Goal: Information Seeking & Learning: Check status

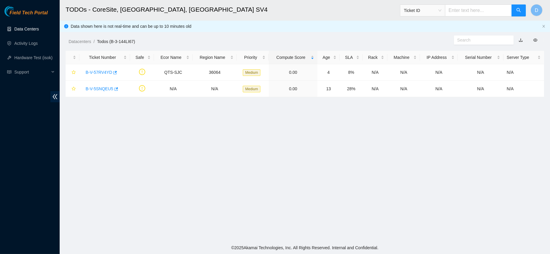
click at [39, 29] on link "Data Centers" at bounding box center [26, 29] width 24 height 5
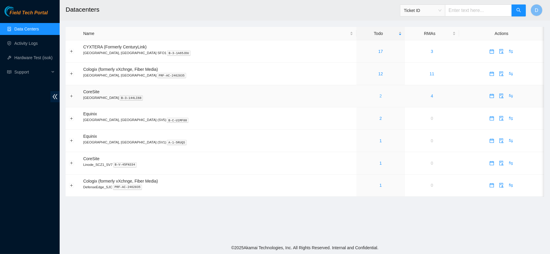
click at [380, 98] on link "2" at bounding box center [381, 95] width 2 height 5
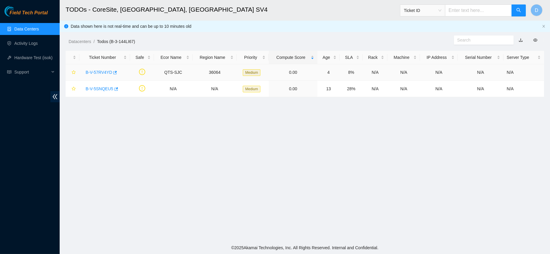
click at [100, 73] on link "B-V-57RV4YD" at bounding box center [99, 72] width 27 height 5
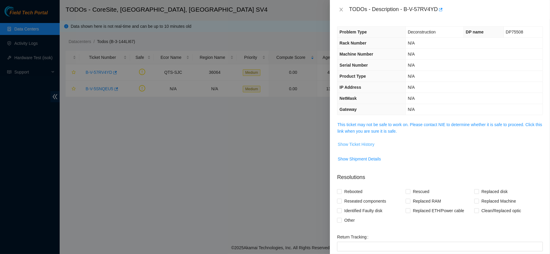
click at [351, 139] on button "Show Ticket History" at bounding box center [355, 144] width 37 height 10
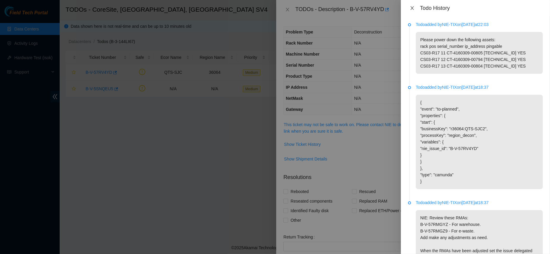
click at [410, 9] on icon "close" at bounding box center [412, 8] width 5 height 5
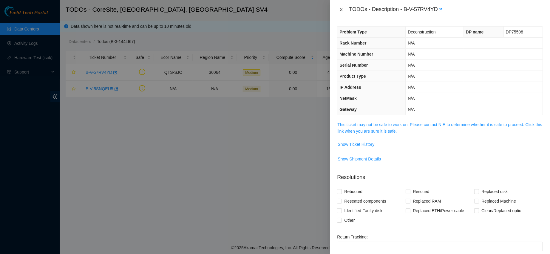
click at [338, 12] on button "Close" at bounding box center [341, 10] width 8 height 6
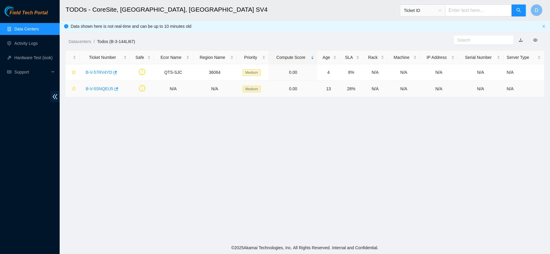
click at [94, 86] on link "B-V-5SNQEU5" at bounding box center [100, 88] width 28 height 5
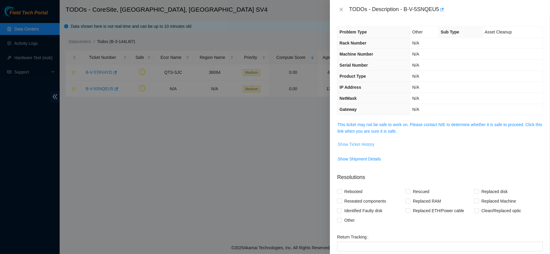
click at [365, 143] on span "Show Ticket History" at bounding box center [356, 144] width 37 height 7
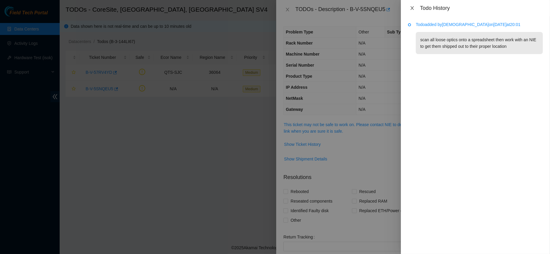
click at [411, 9] on icon "close" at bounding box center [412, 8] width 3 height 4
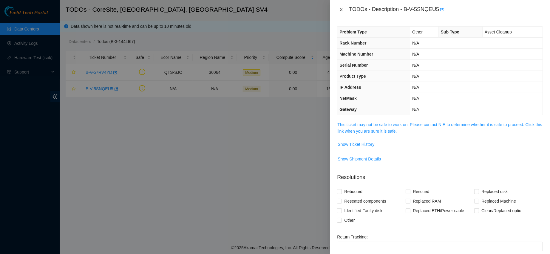
click at [340, 12] on icon "close" at bounding box center [341, 9] width 5 height 5
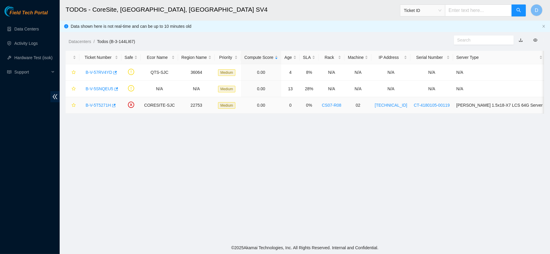
click at [93, 104] on link "B-V-5T5271H" at bounding box center [98, 105] width 25 height 5
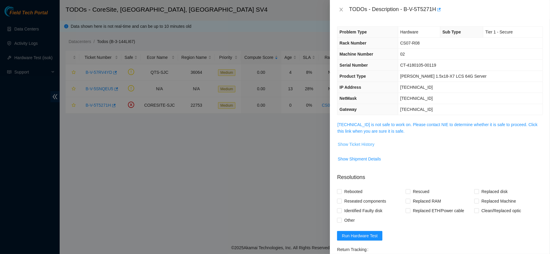
click at [345, 142] on span "Show Ticket History" at bounding box center [356, 144] width 37 height 7
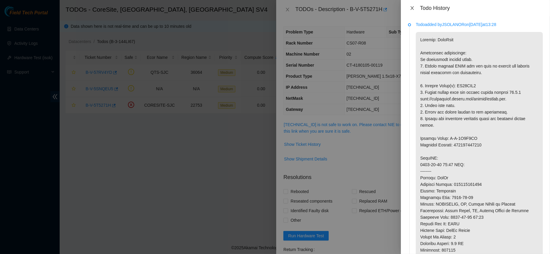
click at [412, 7] on icon "close" at bounding box center [412, 8] width 5 height 5
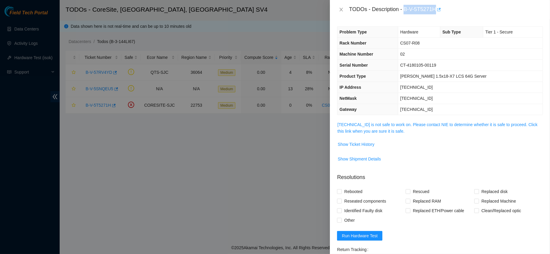
drag, startPoint x: 424, startPoint y: 10, endPoint x: 468, endPoint y: 5, distance: 43.9
click at [468, 5] on div "TODOs - Description - B-V-5T5271H" at bounding box center [446, 10] width 194 height 10
copy div "B-V-5T5271H"
click at [340, 11] on icon "close" at bounding box center [341, 10] width 3 height 4
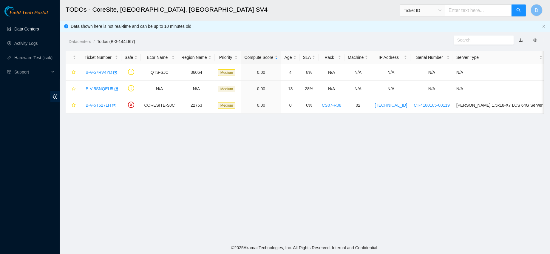
click at [30, 31] on link "Data Centers" at bounding box center [26, 29] width 24 height 5
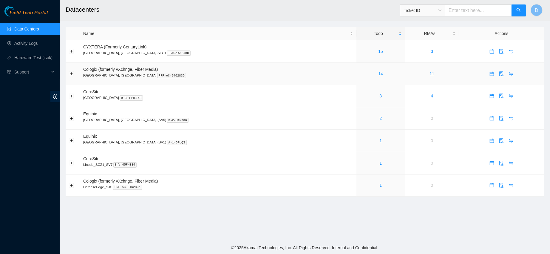
click at [378, 73] on link "14" at bounding box center [380, 73] width 5 height 5
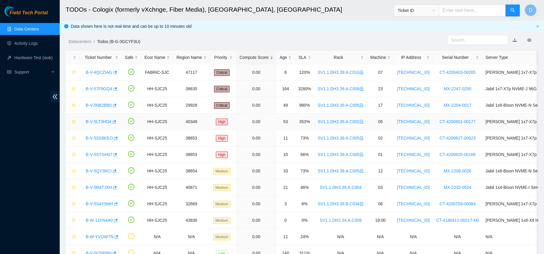
scroll to position [65, 0]
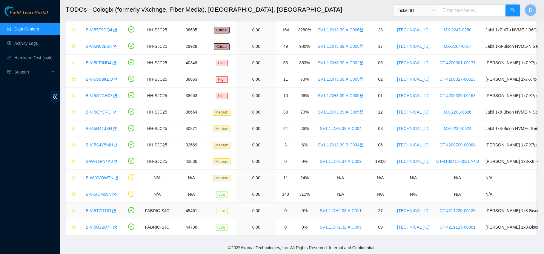
click at [93, 208] on link "B-V-5TZITOR" at bounding box center [98, 210] width 25 height 5
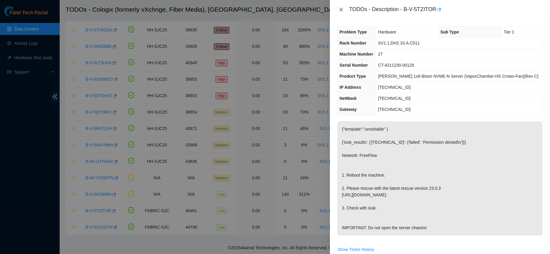
click at [342, 10] on icon "close" at bounding box center [341, 9] width 5 height 5
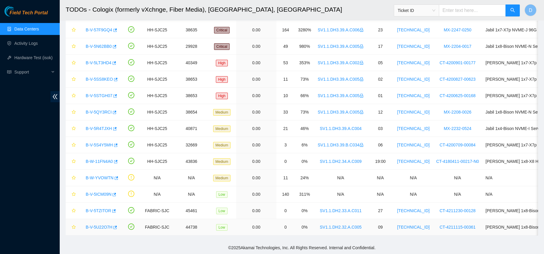
click at [99, 224] on link "B-V-5U22O7H" at bounding box center [99, 226] width 27 height 5
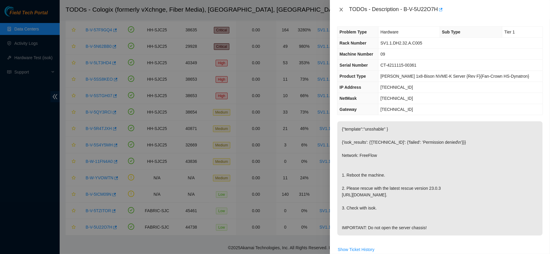
click at [337, 9] on button "Close" at bounding box center [341, 10] width 8 height 6
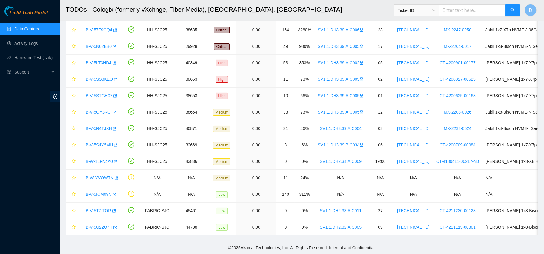
click at [15, 31] on link "Data Centers" at bounding box center [26, 29] width 24 height 5
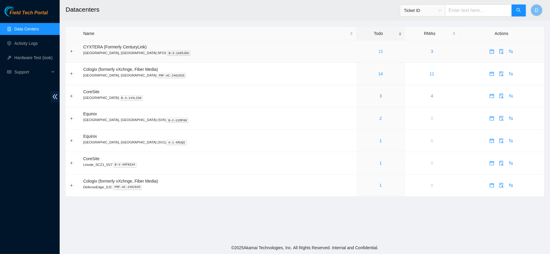
click at [378, 49] on link "15" at bounding box center [380, 51] width 5 height 5
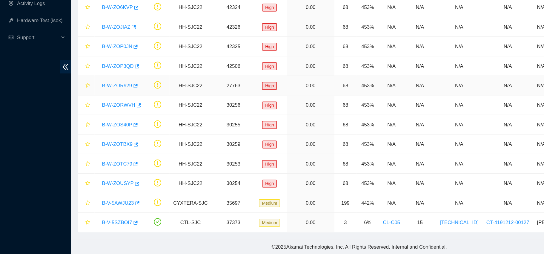
scroll to position [75, 0]
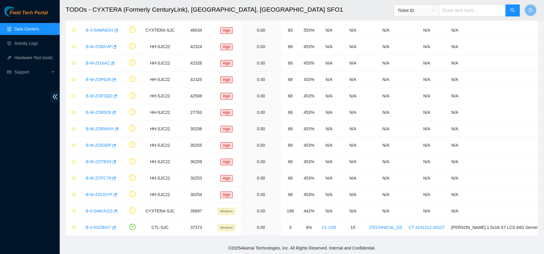
click at [39, 27] on link "Data Centers" at bounding box center [26, 29] width 24 height 5
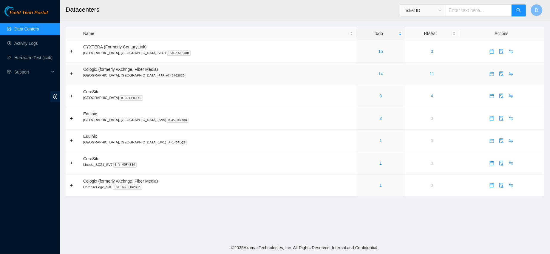
click at [378, 73] on link "14" at bounding box center [380, 73] width 5 height 5
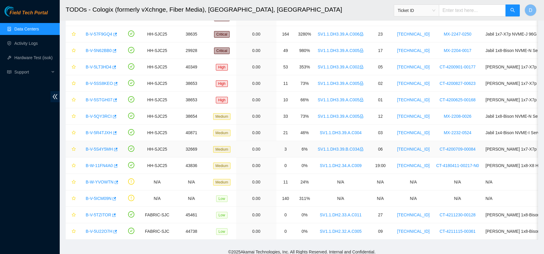
scroll to position [65, 0]
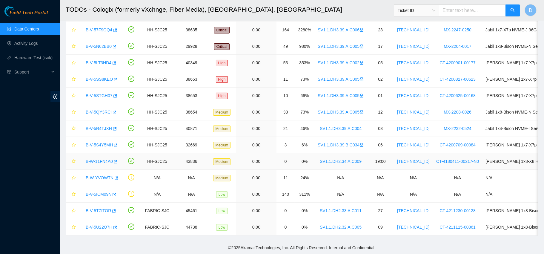
click at [95, 159] on link "B-W-11FN4A0" at bounding box center [99, 161] width 27 height 5
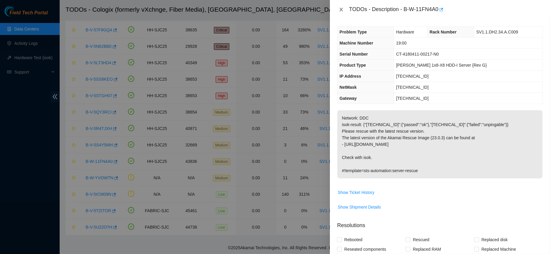
click at [343, 10] on icon "close" at bounding box center [341, 9] width 5 height 5
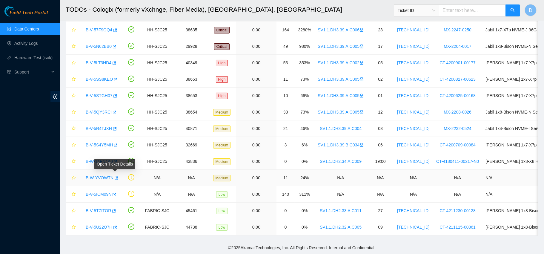
click at [102, 175] on link "B-W-YVOWTN" at bounding box center [100, 177] width 28 height 5
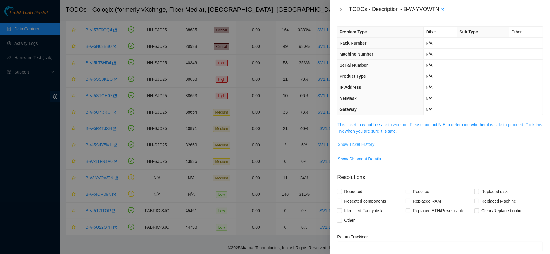
click at [354, 141] on span "Show Ticket History" at bounding box center [356, 144] width 37 height 7
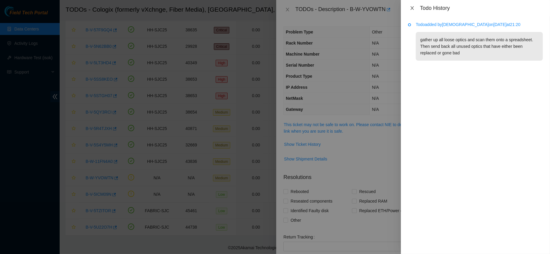
click at [413, 7] on icon "close" at bounding box center [412, 8] width 5 height 5
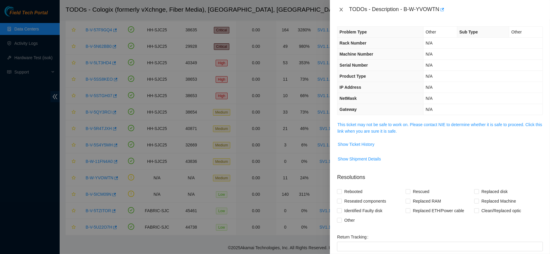
click at [340, 10] on icon "close" at bounding box center [341, 9] width 5 height 5
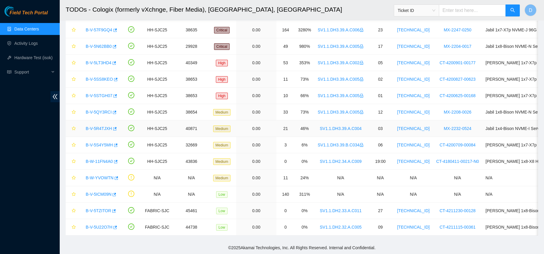
click at [103, 126] on link "B-V-5R4TJXH" at bounding box center [99, 128] width 26 height 5
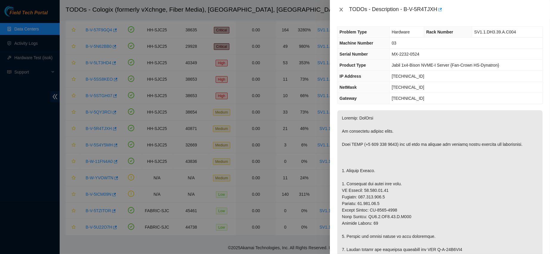
click at [341, 7] on icon "close" at bounding box center [341, 9] width 5 height 5
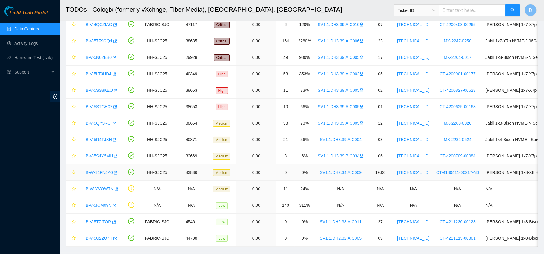
scroll to position [65, 0]
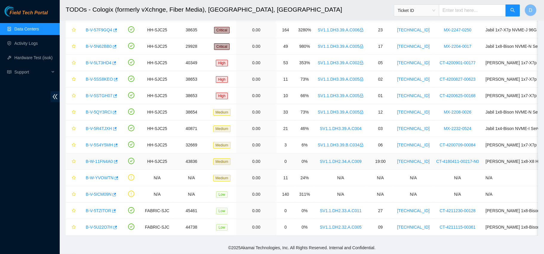
click at [98, 159] on link "B-W-11FN4A0" at bounding box center [99, 161] width 27 height 5
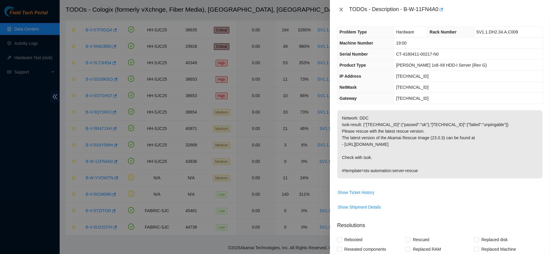
click at [341, 7] on icon "close" at bounding box center [341, 9] width 5 height 5
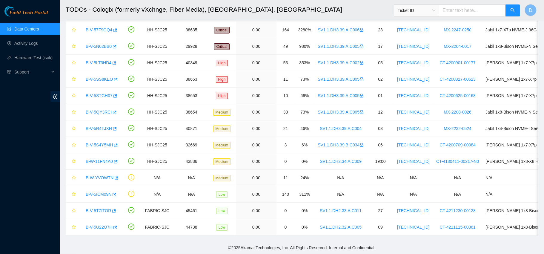
click at [38, 27] on link "Data Centers" at bounding box center [26, 29] width 24 height 5
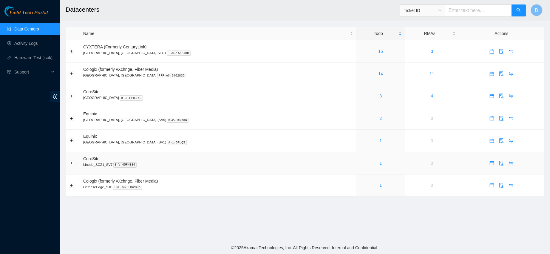
click at [380, 163] on link "1" at bounding box center [381, 163] width 2 height 5
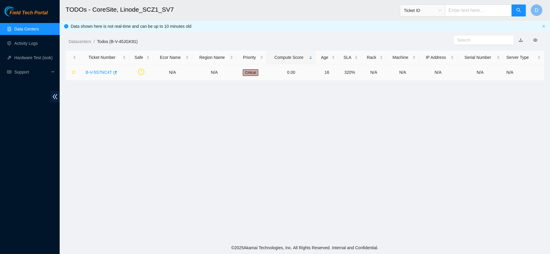
click at [100, 70] on link "B-V-5S7NC4T" at bounding box center [99, 72] width 27 height 5
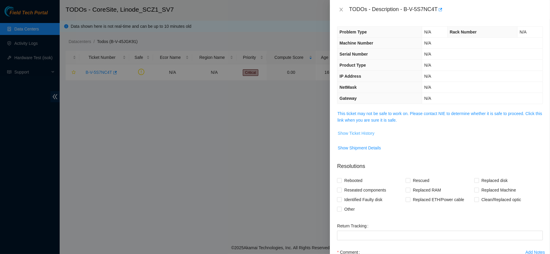
click at [349, 130] on span "Show Ticket History" at bounding box center [356, 133] width 37 height 7
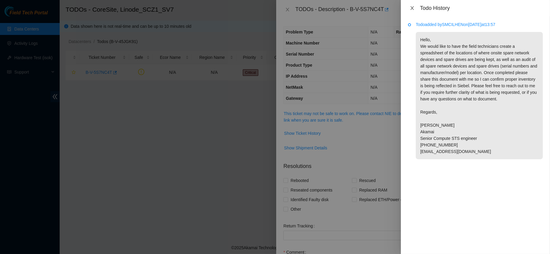
click at [411, 7] on icon "close" at bounding box center [412, 8] width 5 height 5
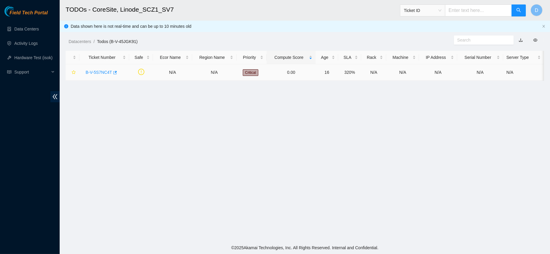
click at [101, 74] on link "B-V-5S7NC4T" at bounding box center [99, 72] width 27 height 5
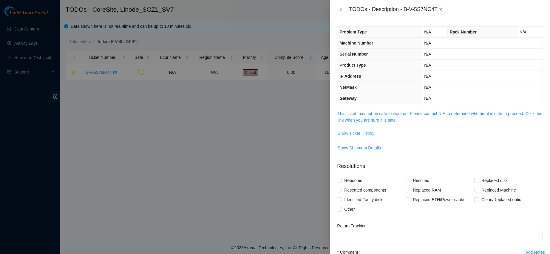
click at [369, 131] on span "Show Ticket History" at bounding box center [356, 133] width 37 height 7
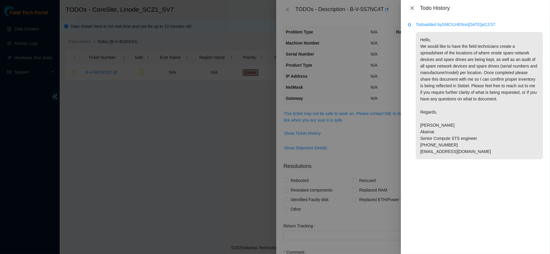
click at [413, 10] on icon "close" at bounding box center [412, 8] width 5 height 5
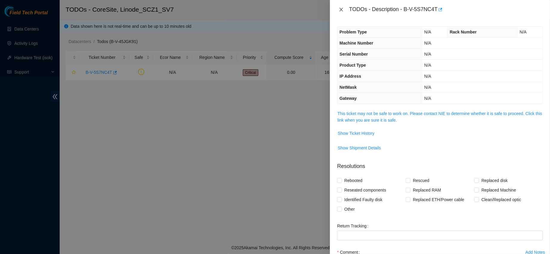
click at [343, 7] on icon "close" at bounding box center [341, 9] width 5 height 5
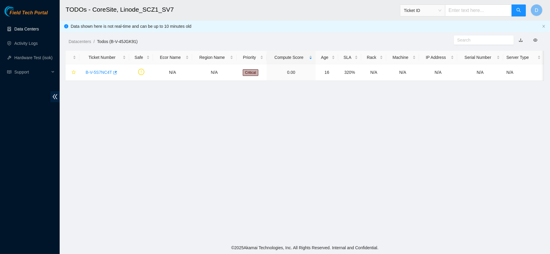
click at [36, 28] on link "Data Centers" at bounding box center [26, 29] width 24 height 5
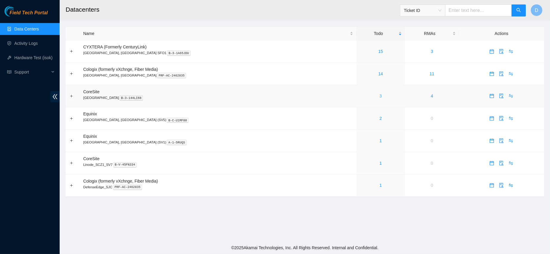
click at [380, 95] on link "3" at bounding box center [381, 95] width 2 height 5
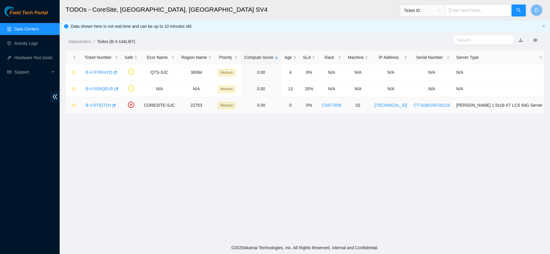
click at [100, 103] on link "B-V-5T5271H" at bounding box center [98, 105] width 25 height 5
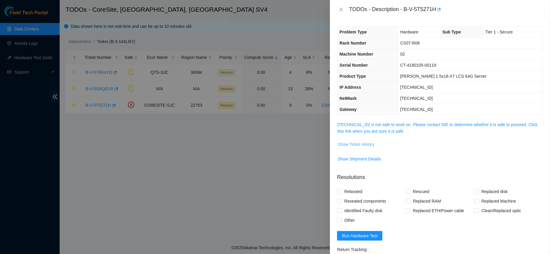
click at [356, 144] on span "Show Ticket History" at bounding box center [356, 144] width 37 height 7
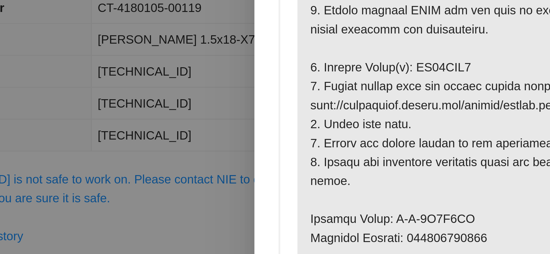
click at [503, 130] on p at bounding box center [479, 181] width 127 height 298
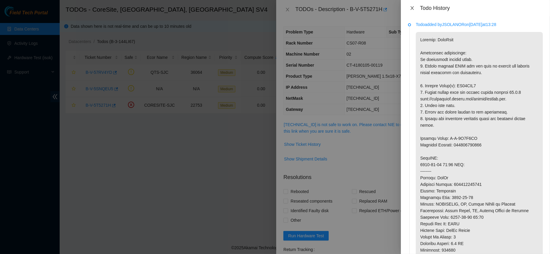
click at [409, 7] on button "Close" at bounding box center [412, 8] width 8 height 6
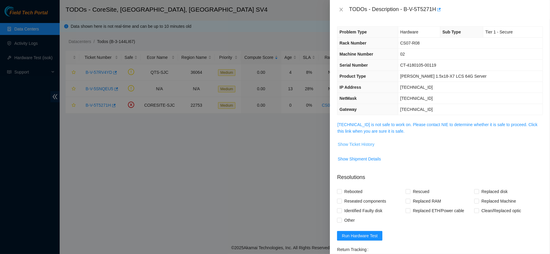
click at [347, 143] on span "Show Ticket History" at bounding box center [356, 144] width 37 height 7
